Goal: Task Accomplishment & Management: Manage account settings

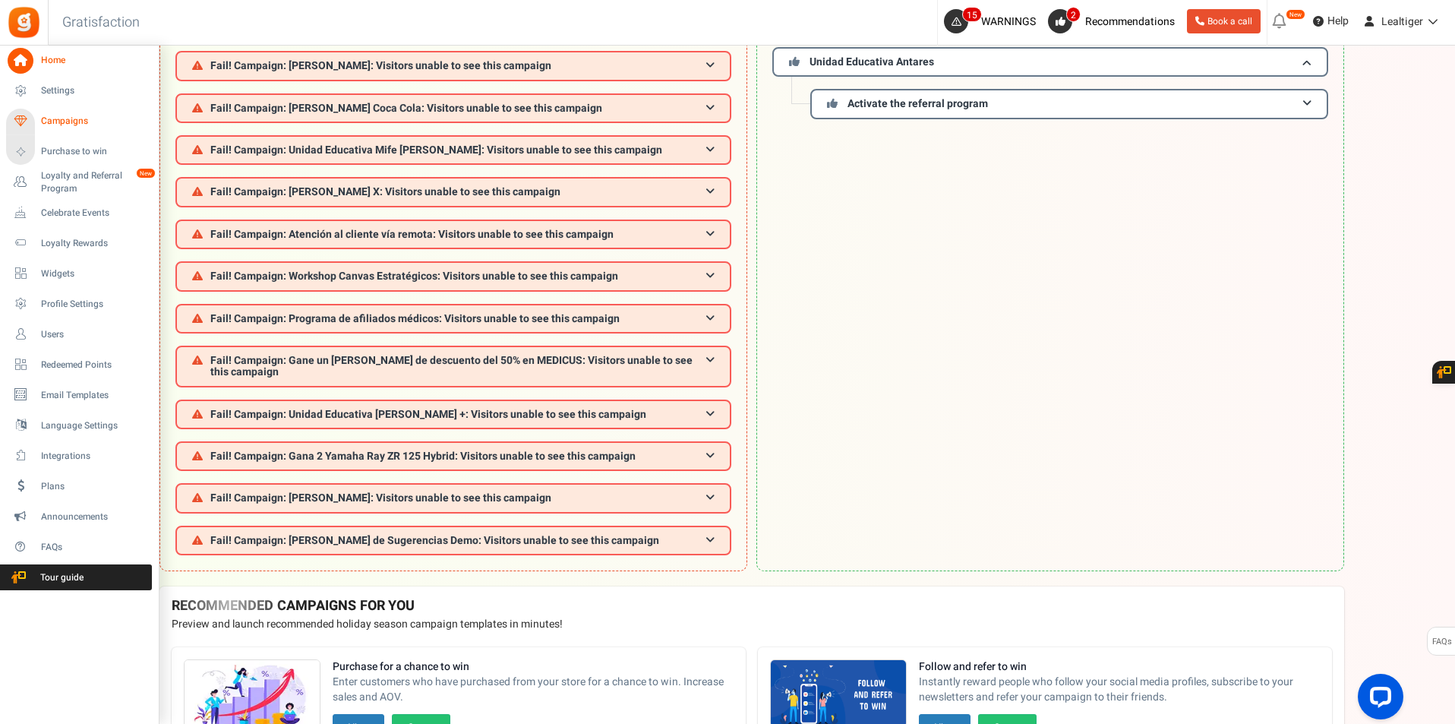
click at [90, 124] on span "Campaigns" at bounding box center [94, 121] width 106 height 13
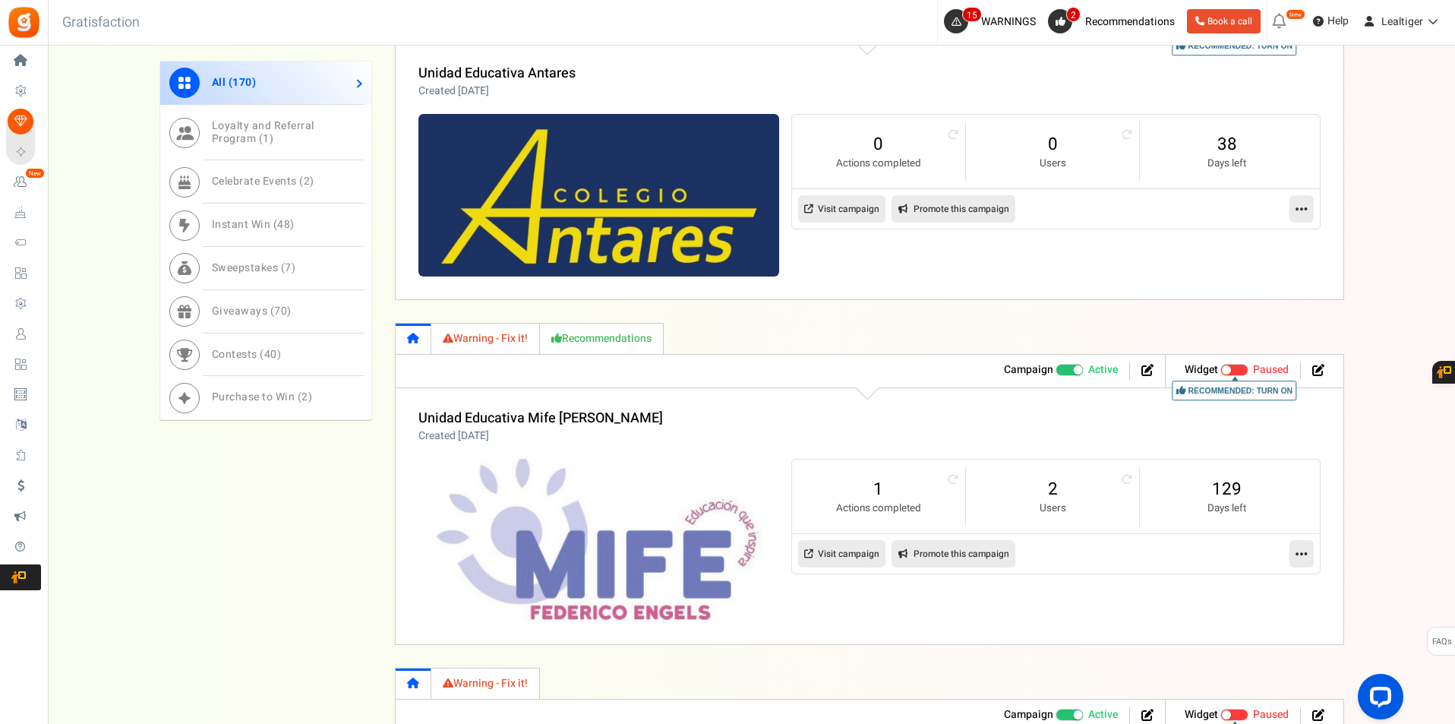
scroll to position [911, 0]
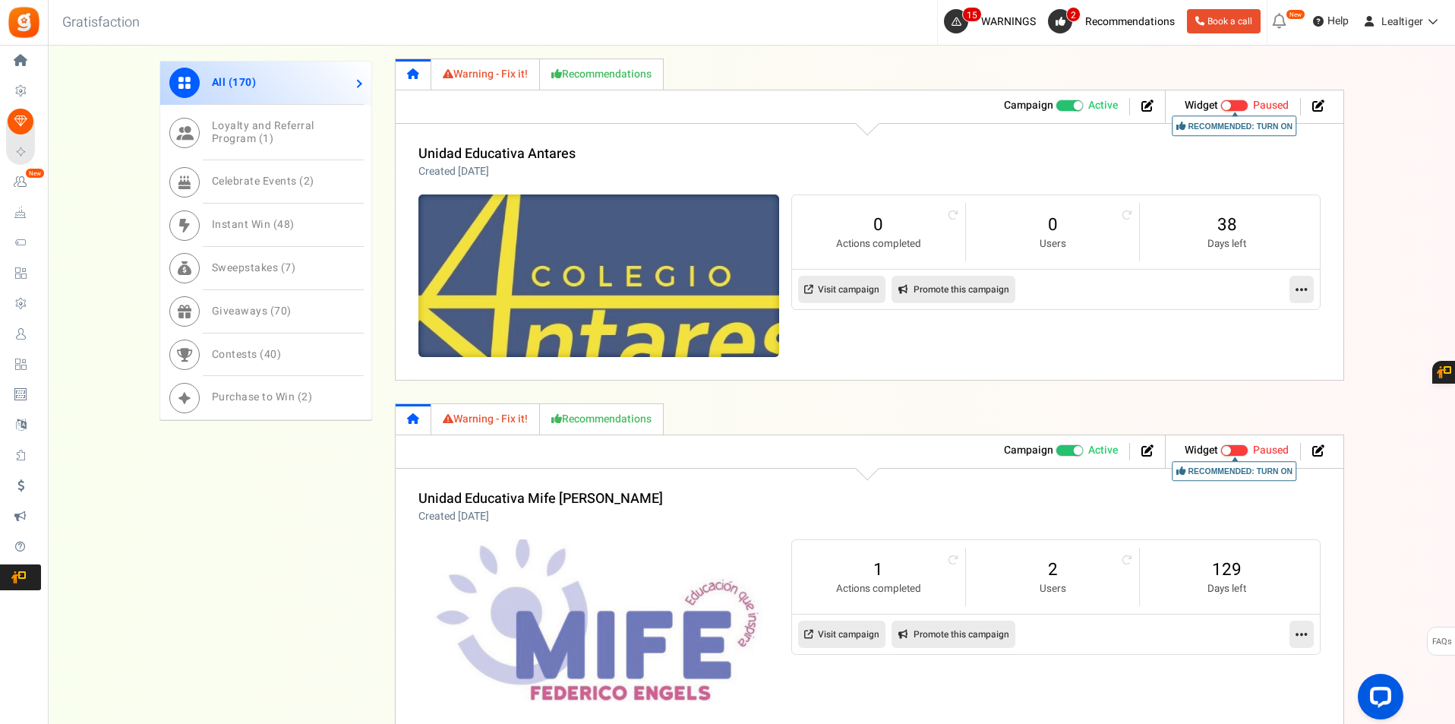
click at [699, 256] on img at bounding box center [598, 276] width 541 height 244
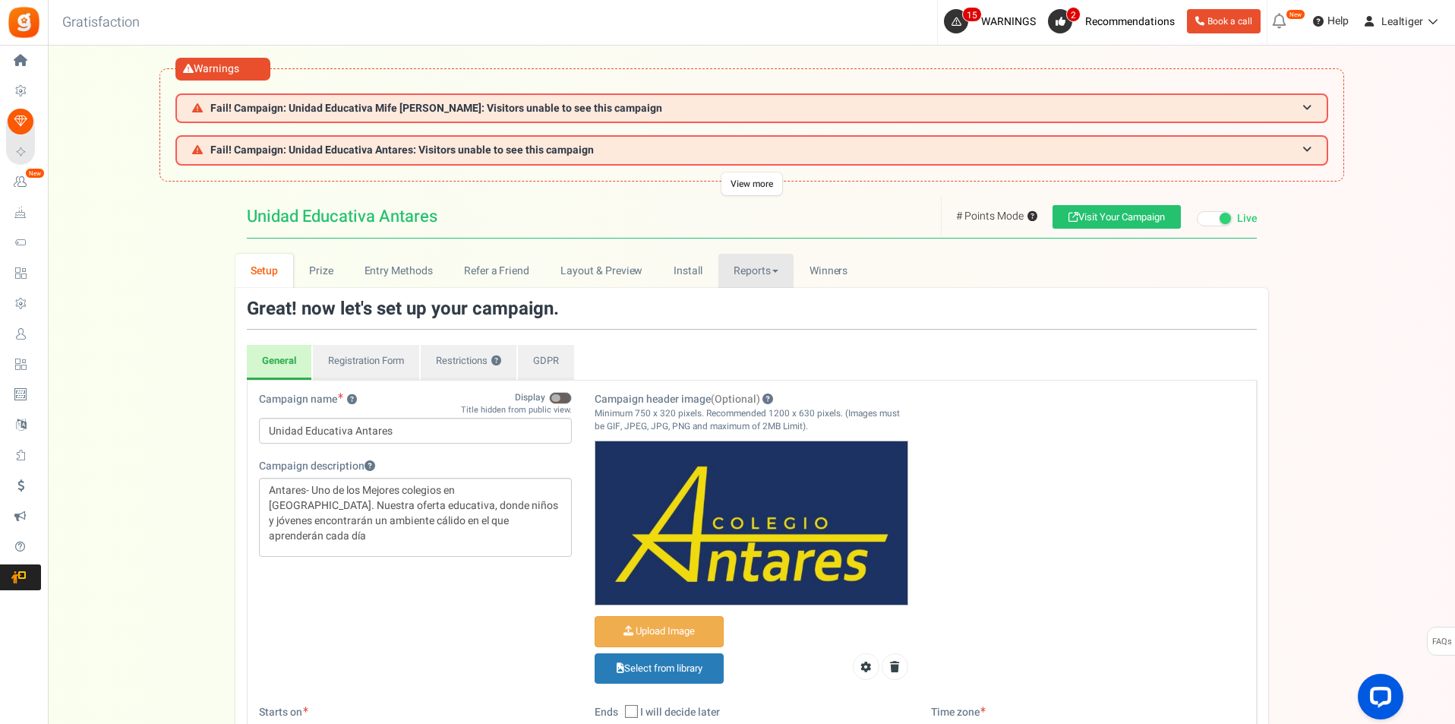
click at [747, 267] on link "Reports" at bounding box center [756, 271] width 76 height 34
click at [778, 344] on link "Points" at bounding box center [778, 347] width 121 height 22
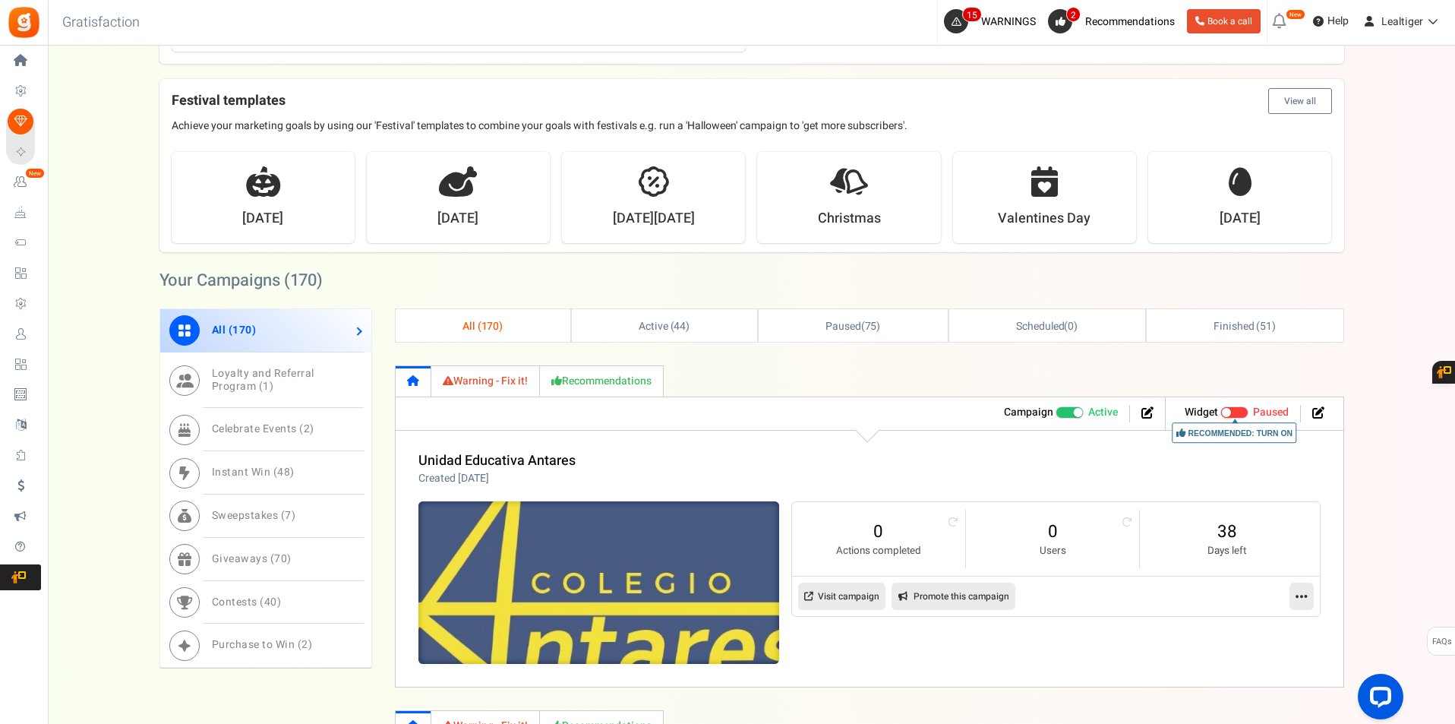
scroll to position [607, 0]
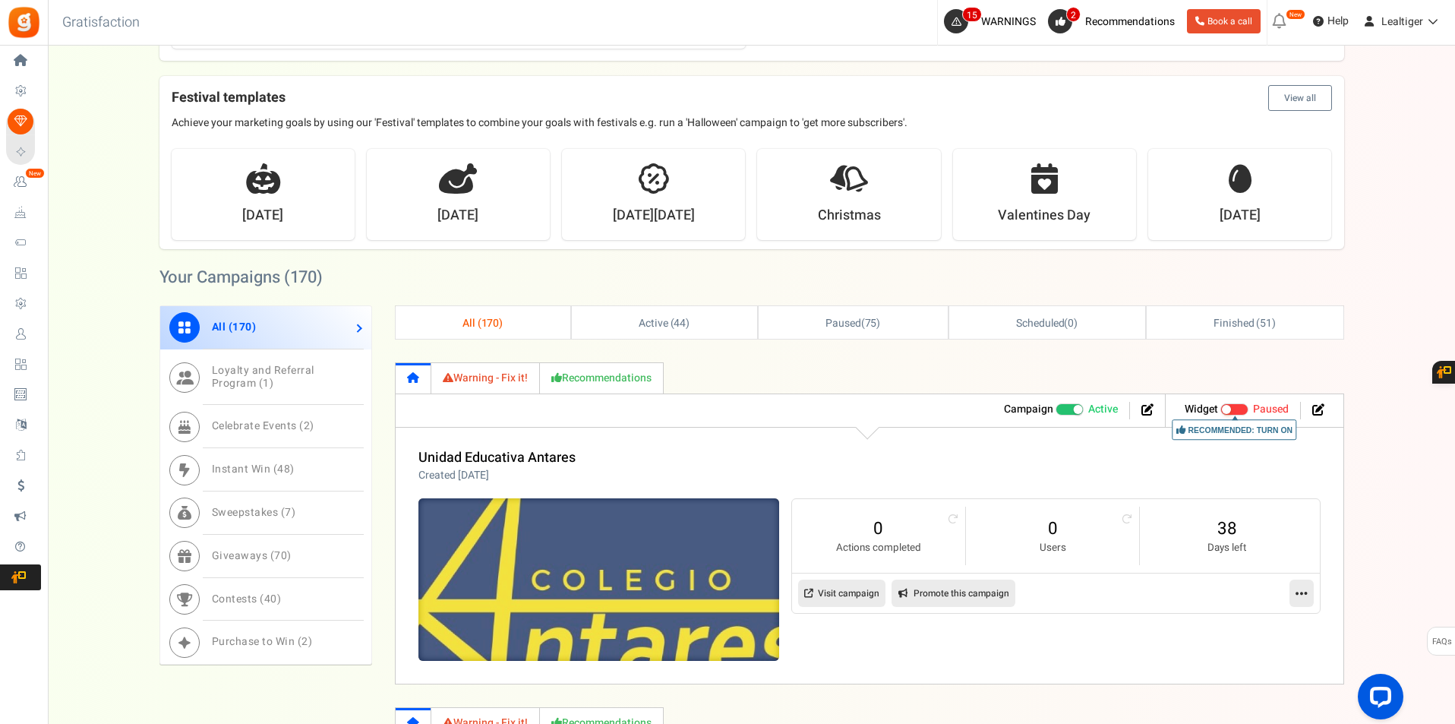
click at [483, 556] on img at bounding box center [598, 580] width 541 height 244
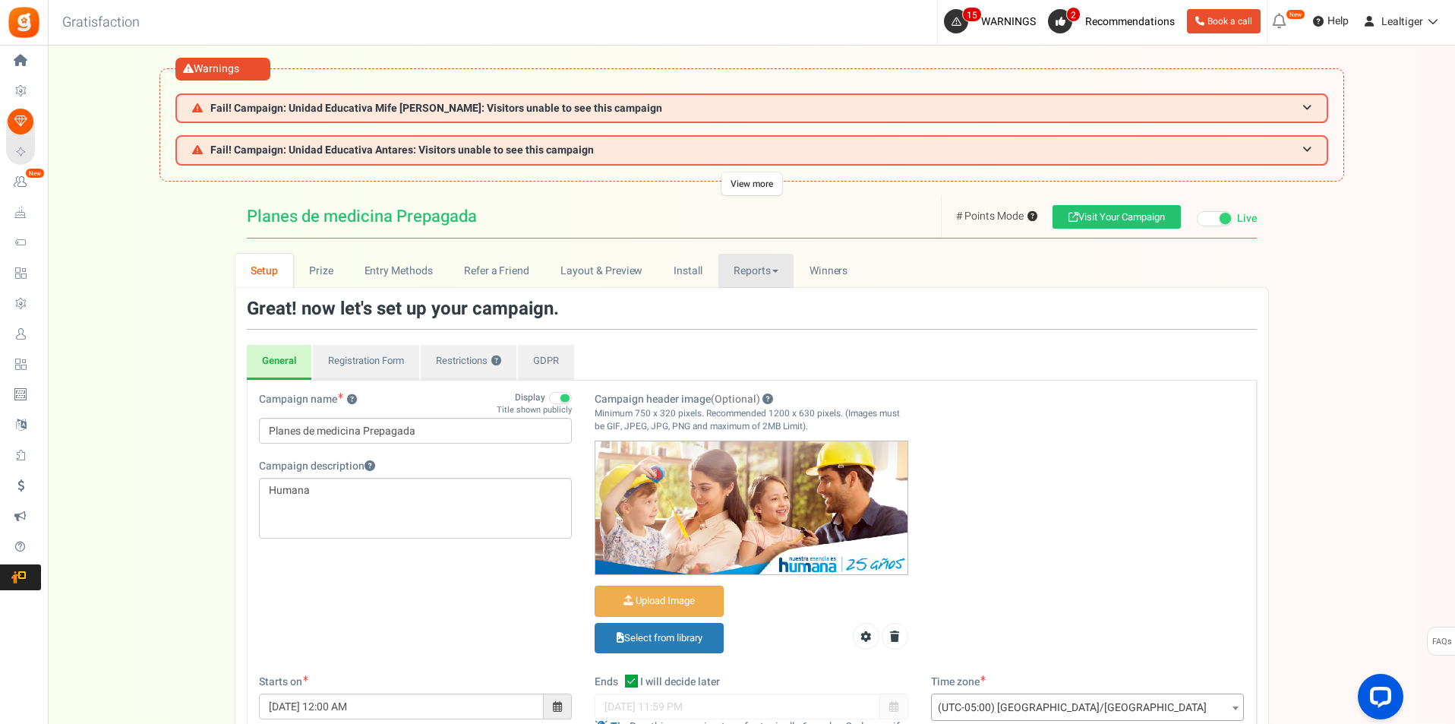
click at [760, 274] on link "Reports" at bounding box center [756, 271] width 76 height 34
click at [754, 352] on link "Points" at bounding box center [778, 347] width 121 height 22
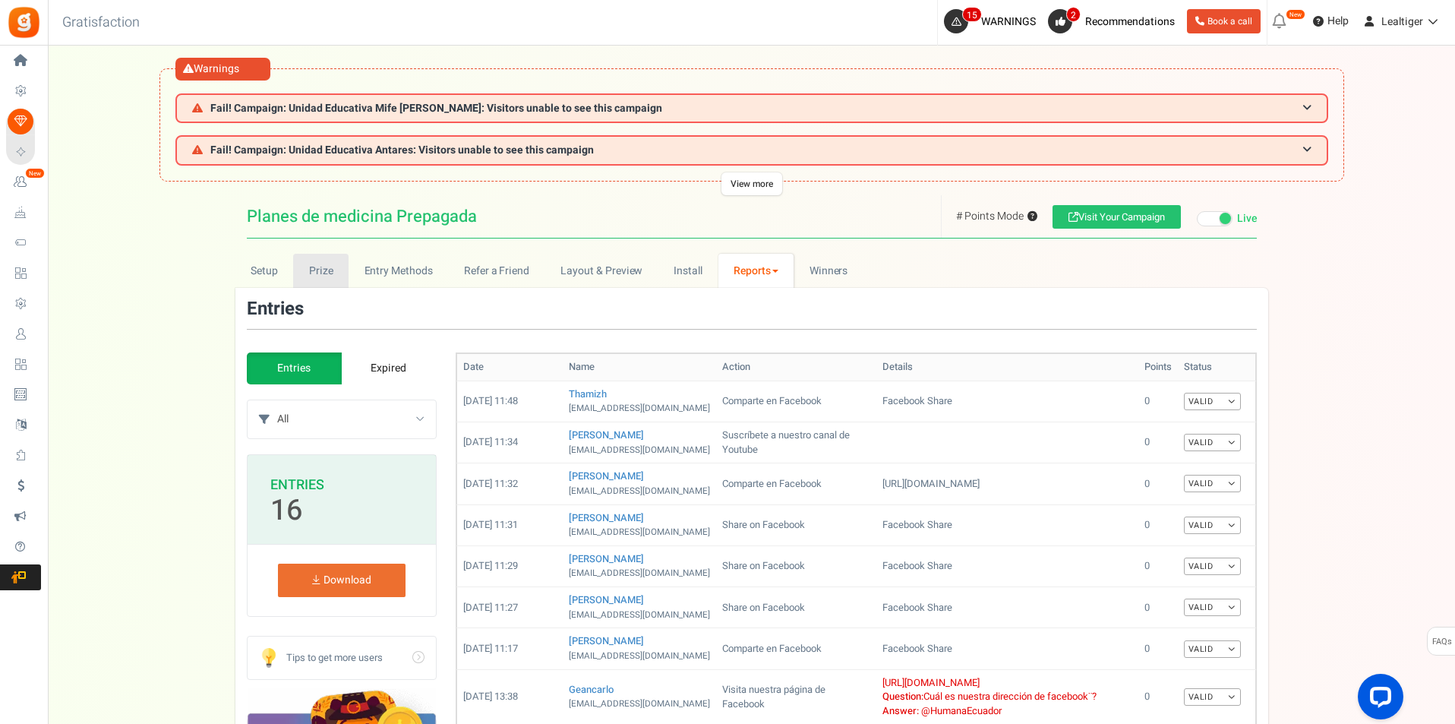
click at [328, 267] on link "Prize" at bounding box center [320, 271] width 55 height 34
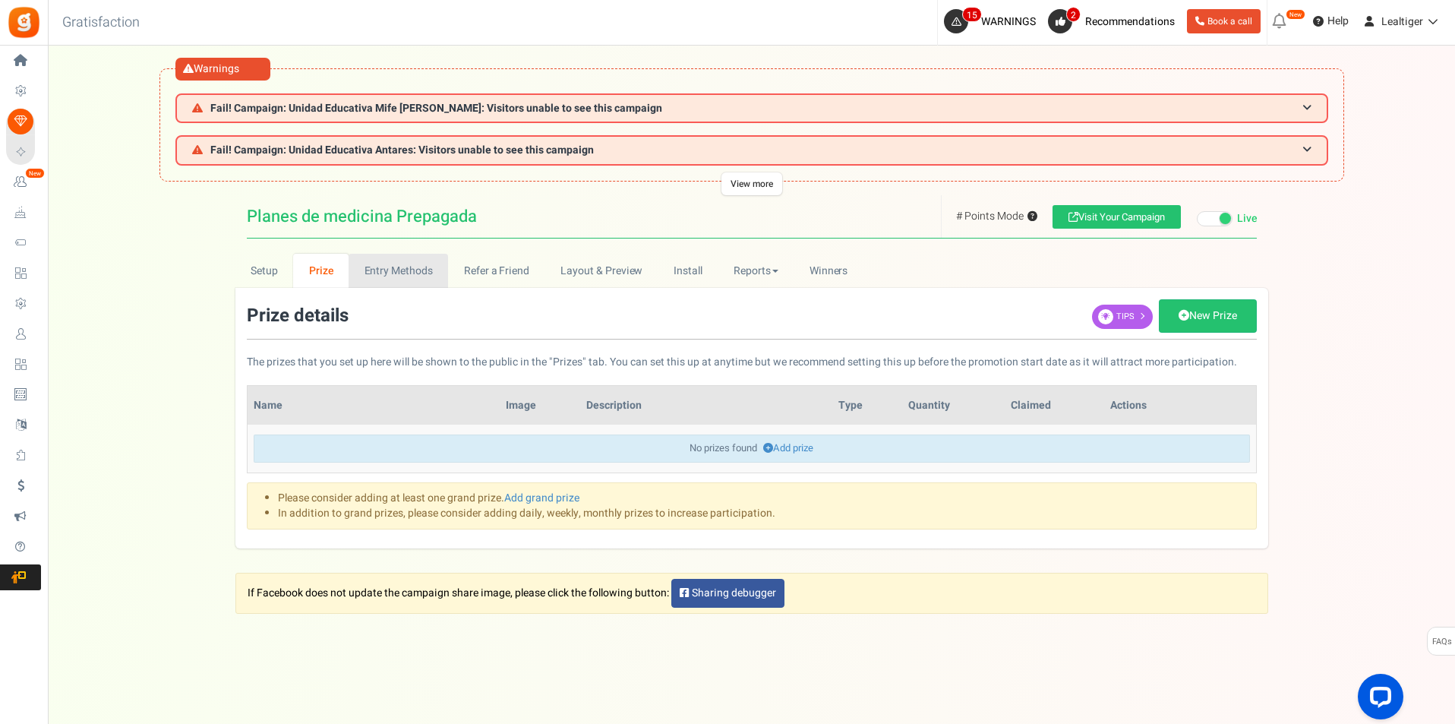
click at [431, 275] on link "Entry Methods" at bounding box center [398, 271] width 99 height 34
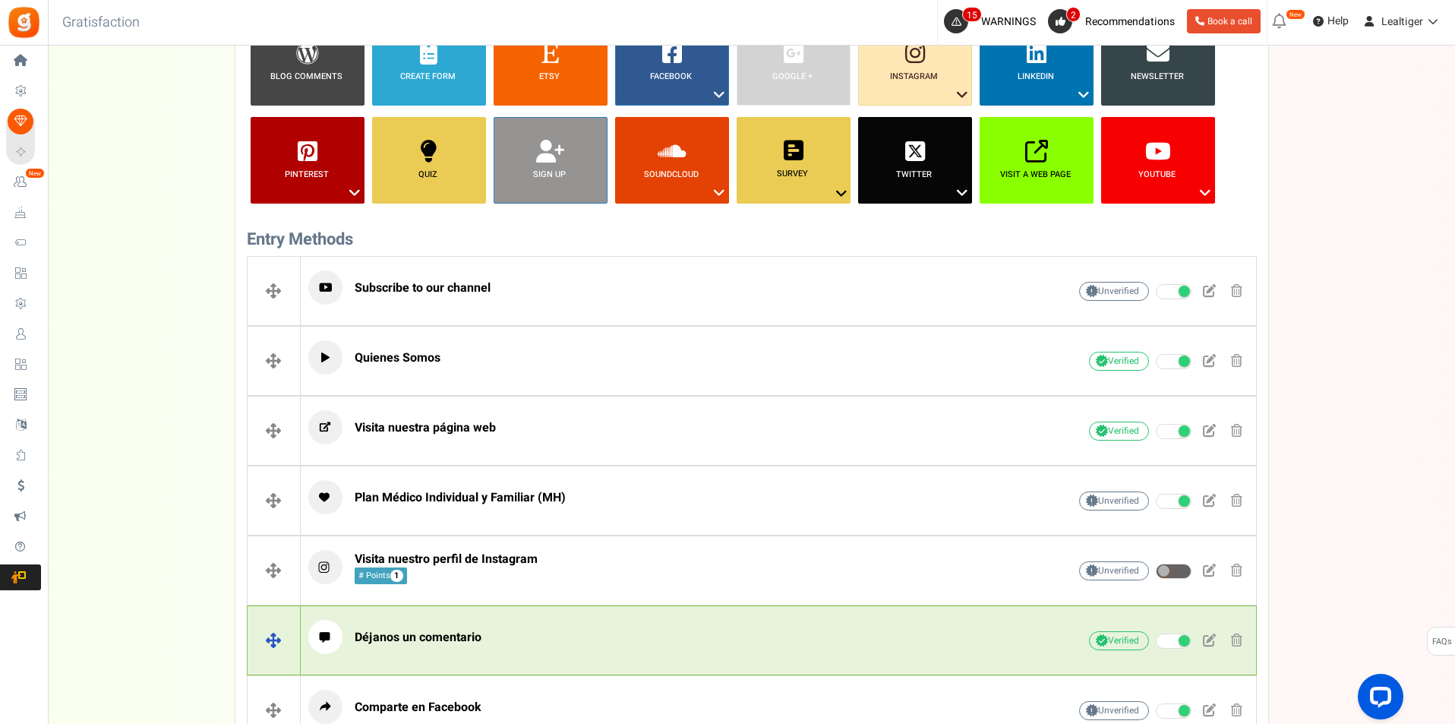
scroll to position [380, 0]
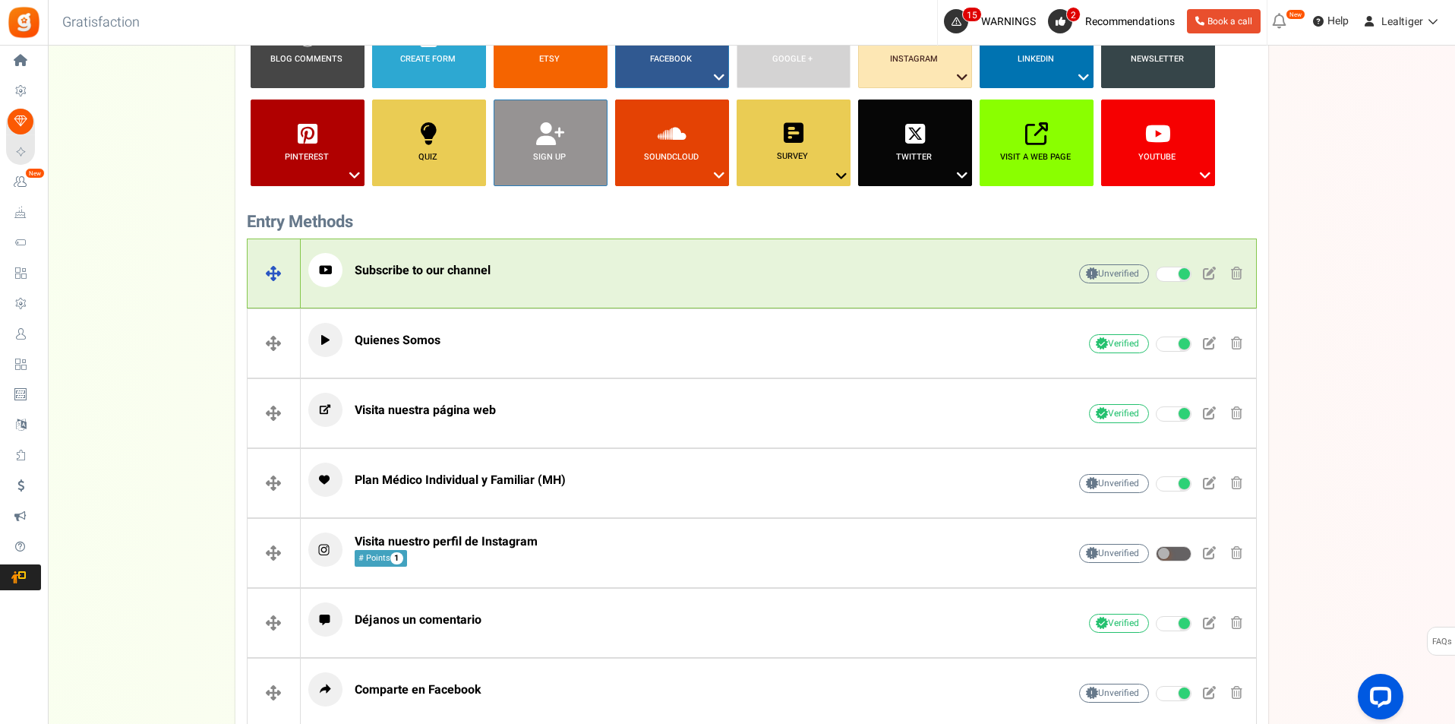
click at [786, 293] on div "Subscribe to our channel" at bounding box center [664, 274] width 712 height 42
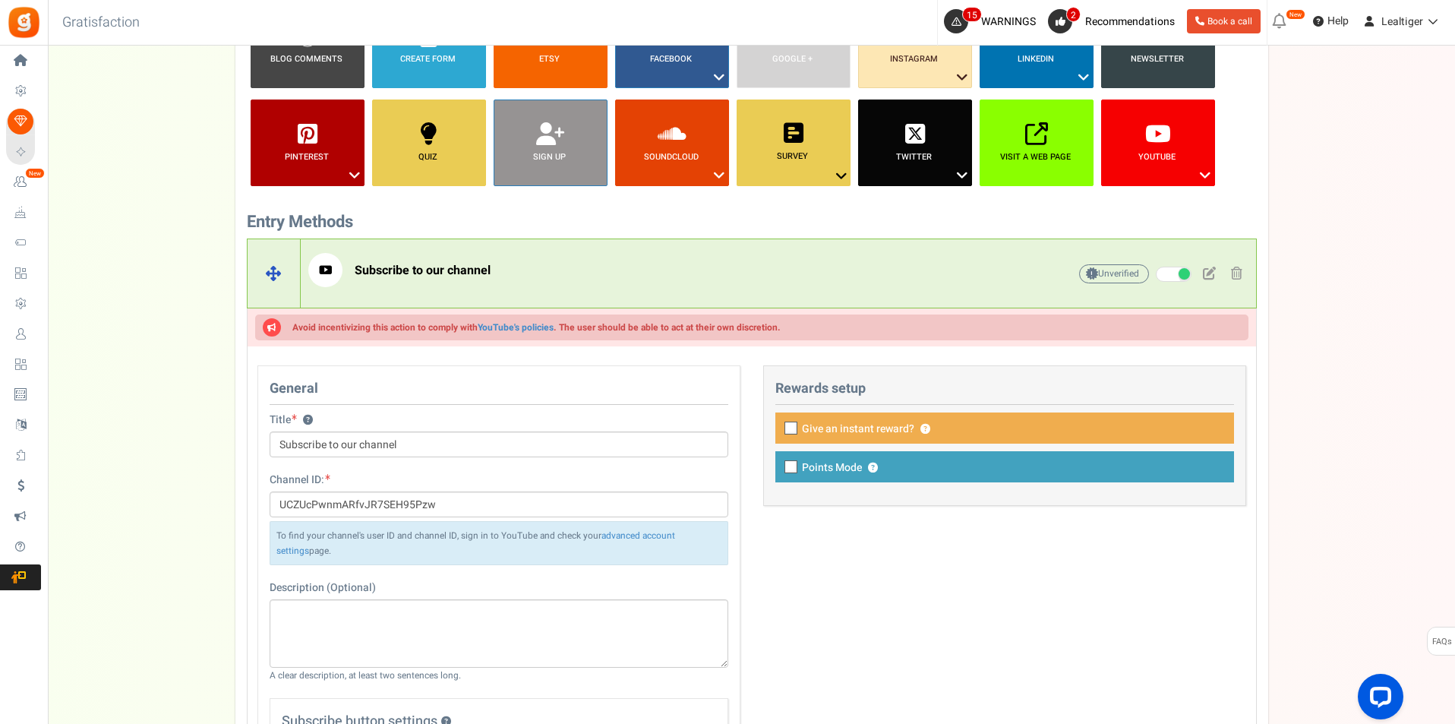
click at [786, 293] on div "Subscribe to our channel" at bounding box center [664, 274] width 712 height 42
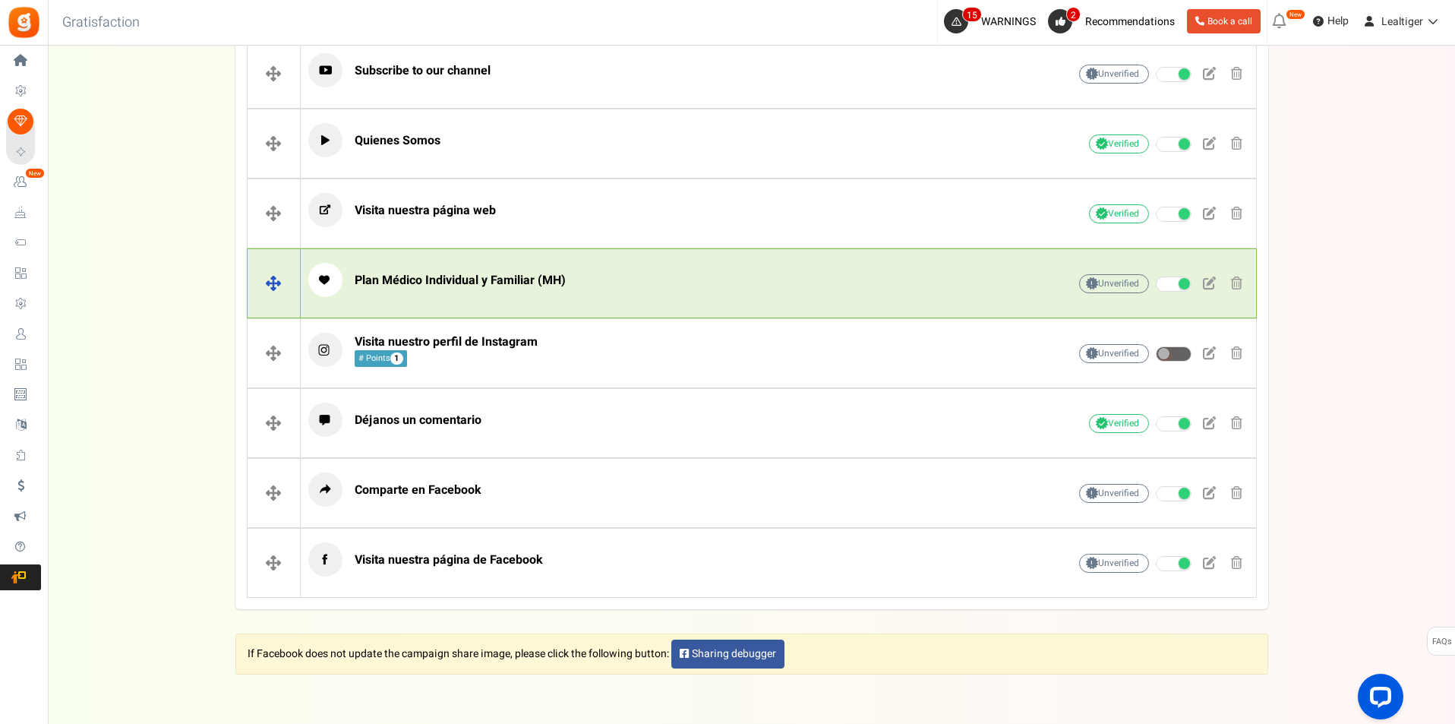
scroll to position [637, 0]
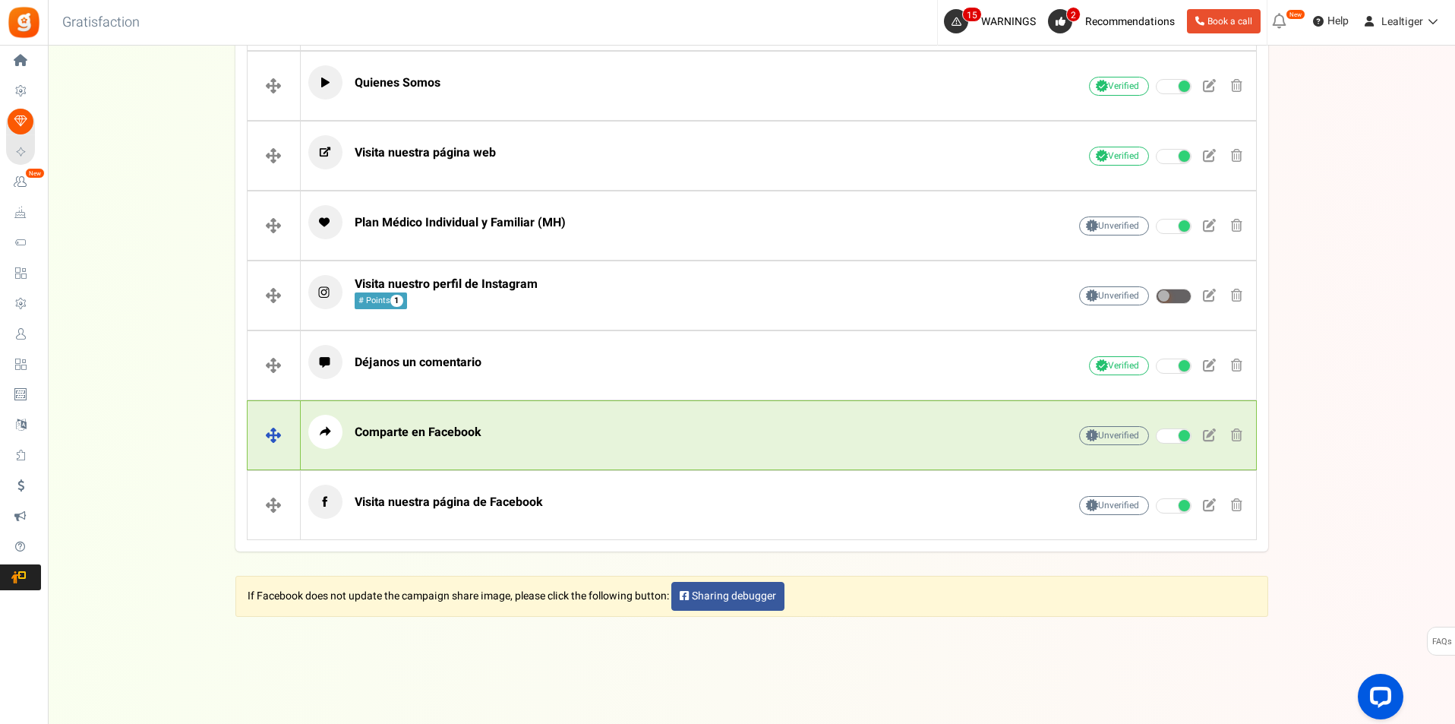
click at [774, 442] on p "Comparte en Facebook" at bounding box center [664, 432] width 712 height 34
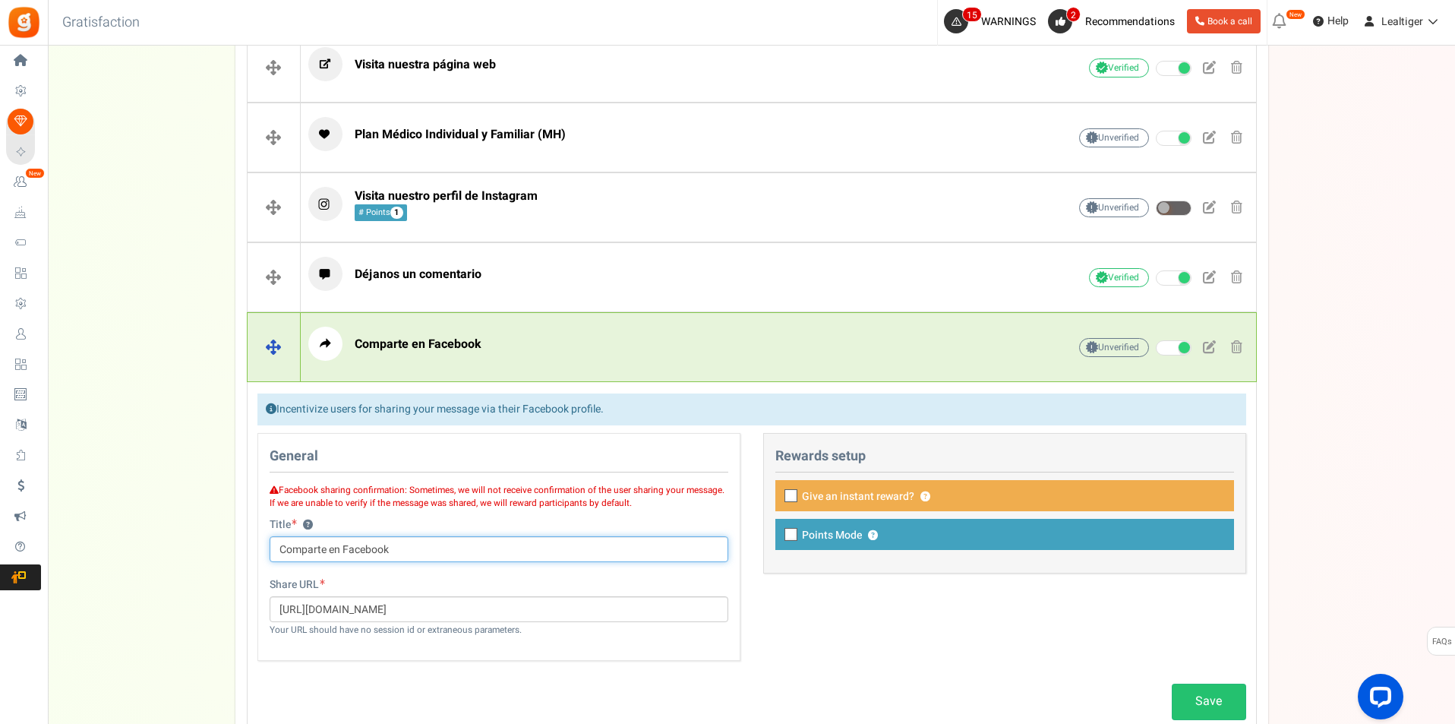
scroll to position [865, 0]
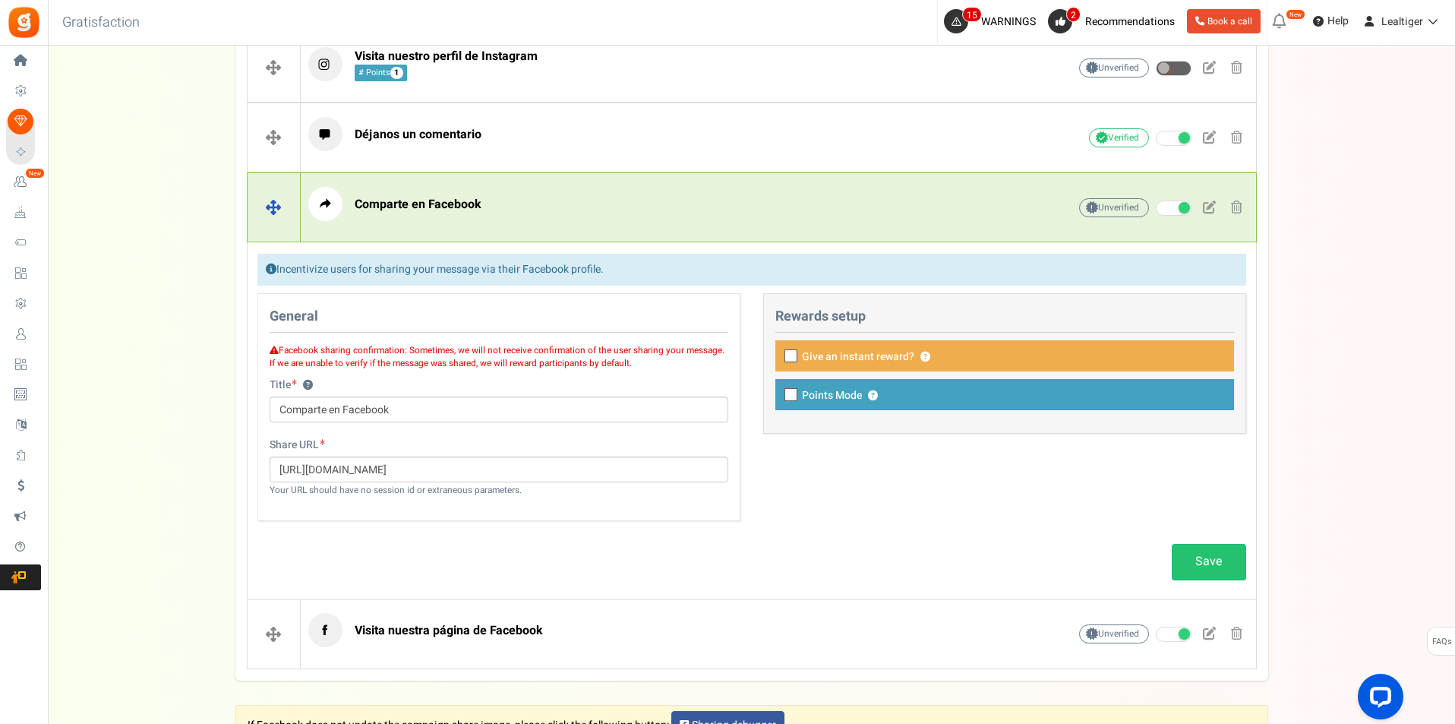
click at [667, 228] on div "Comparte en Facebook" at bounding box center [664, 208] width 712 height 42
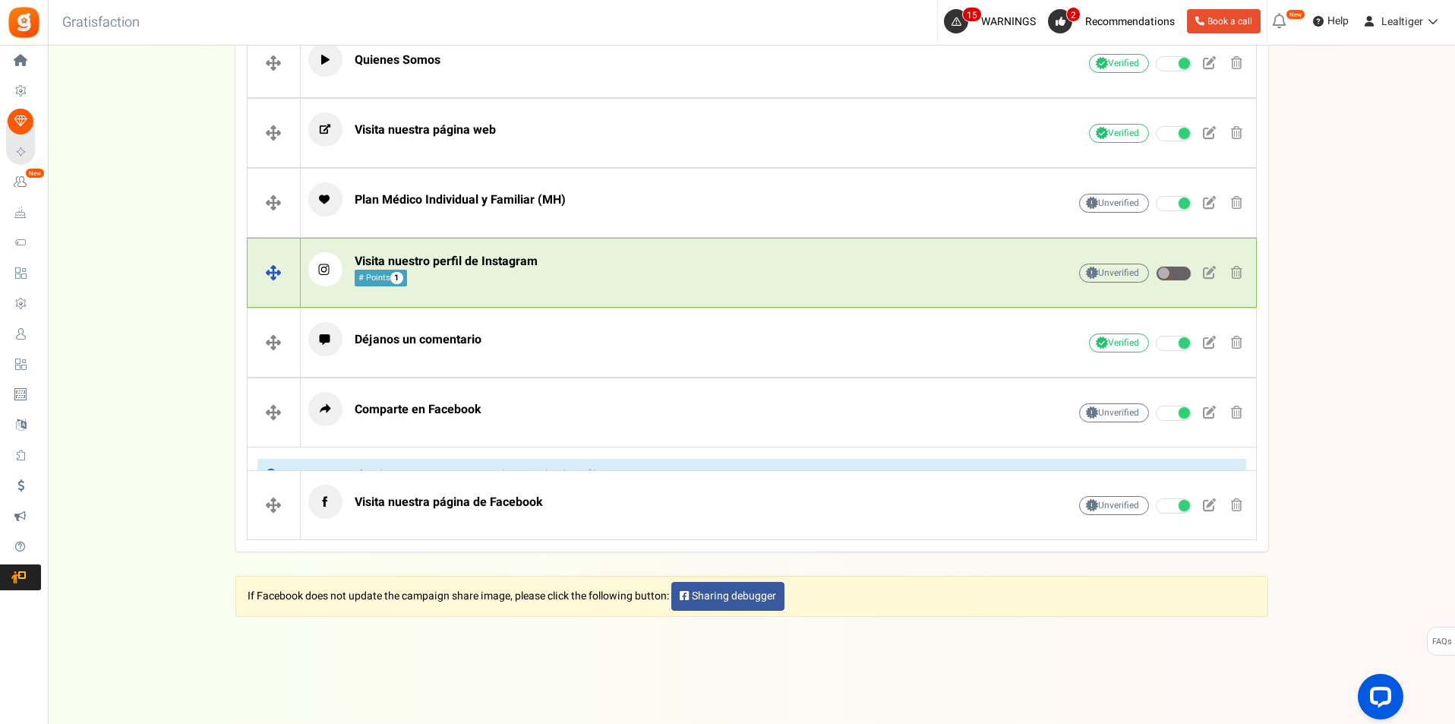
scroll to position [637, 0]
